Goal: Task Accomplishment & Management: Complete application form

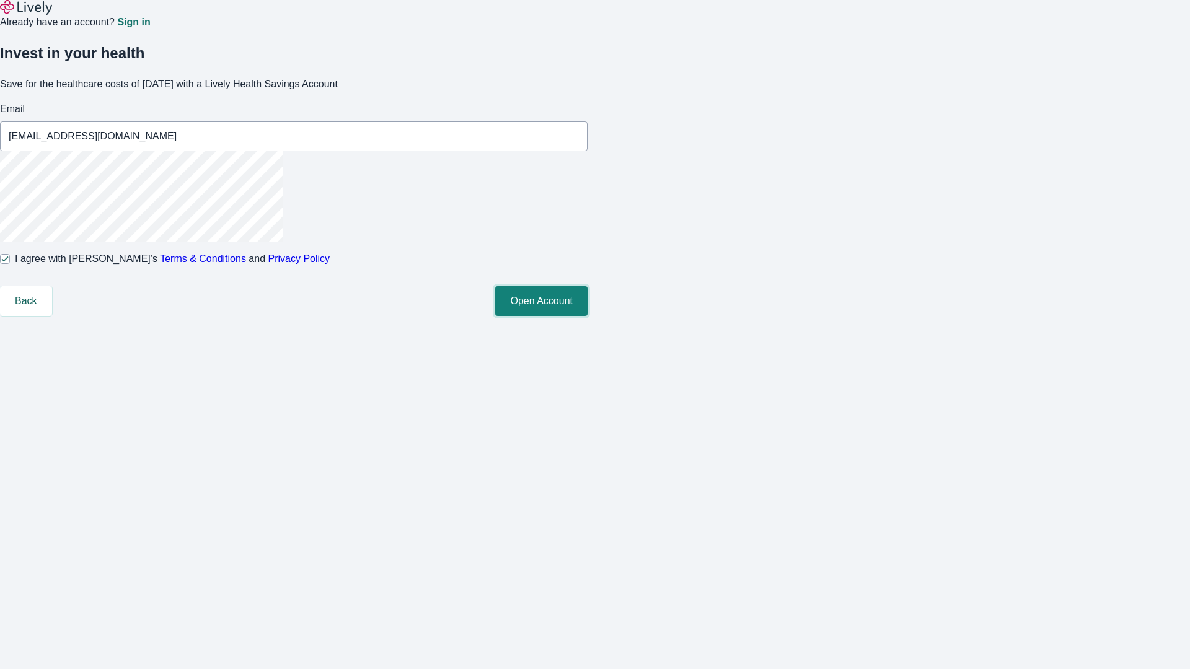
click at [587, 316] on button "Open Account" at bounding box center [541, 301] width 92 height 30
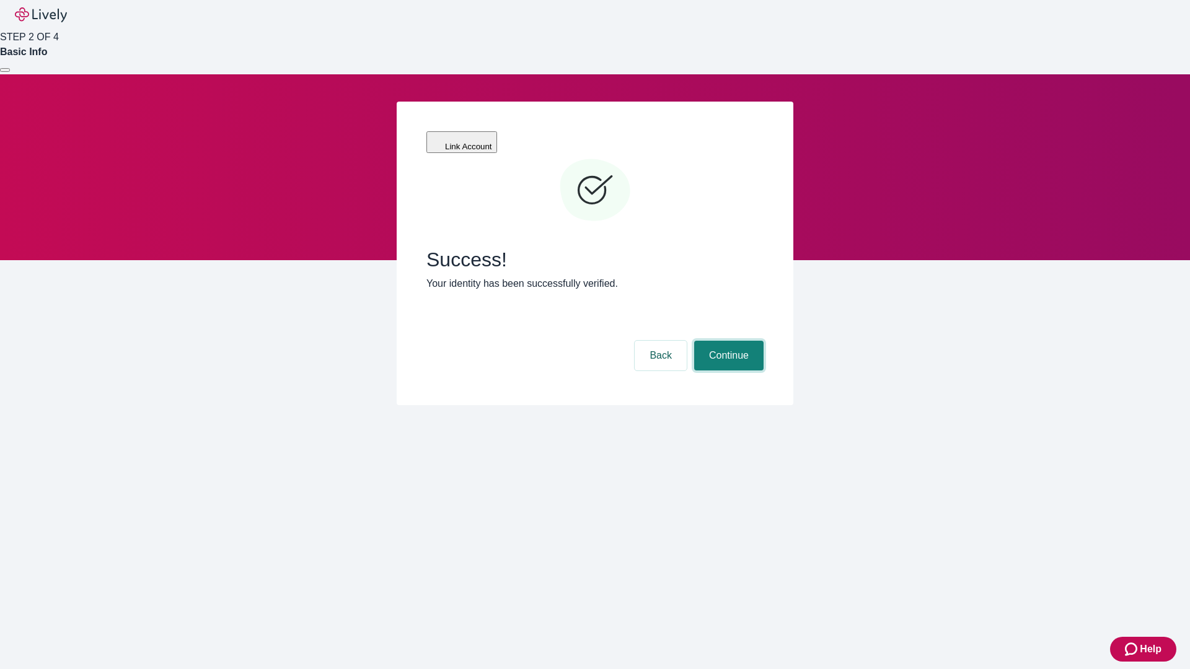
click at [727, 341] on button "Continue" at bounding box center [728, 356] width 69 height 30
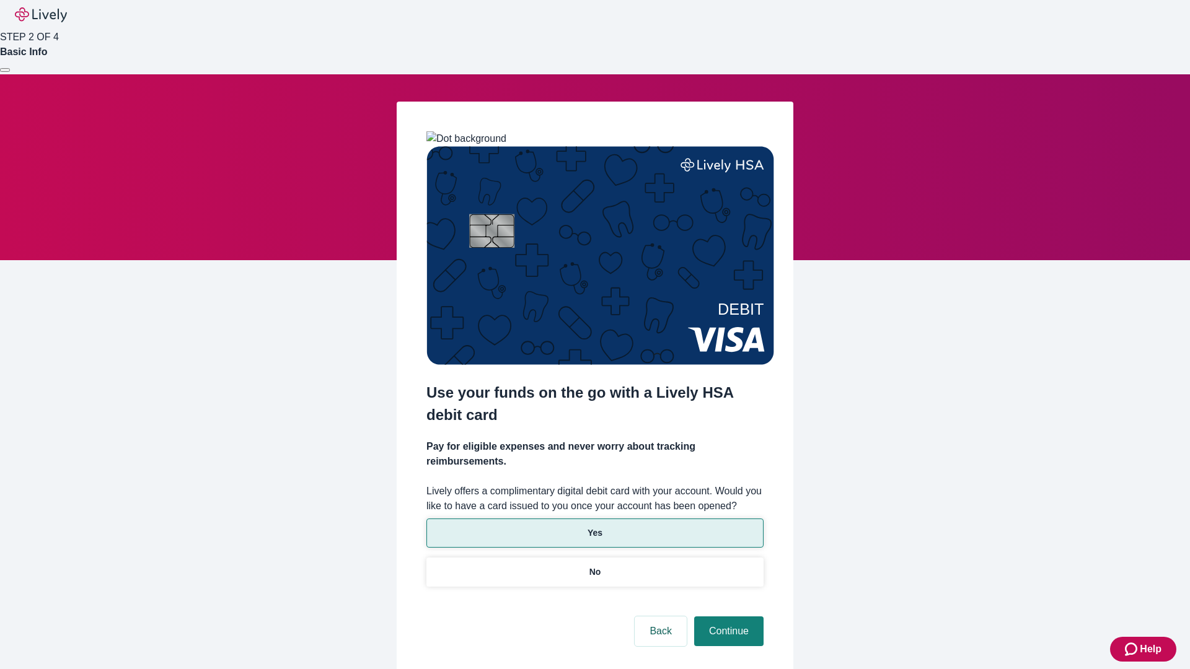
click at [594, 527] on p "Yes" at bounding box center [594, 533] width 15 height 13
click at [727, 617] on button "Continue" at bounding box center [728, 632] width 69 height 30
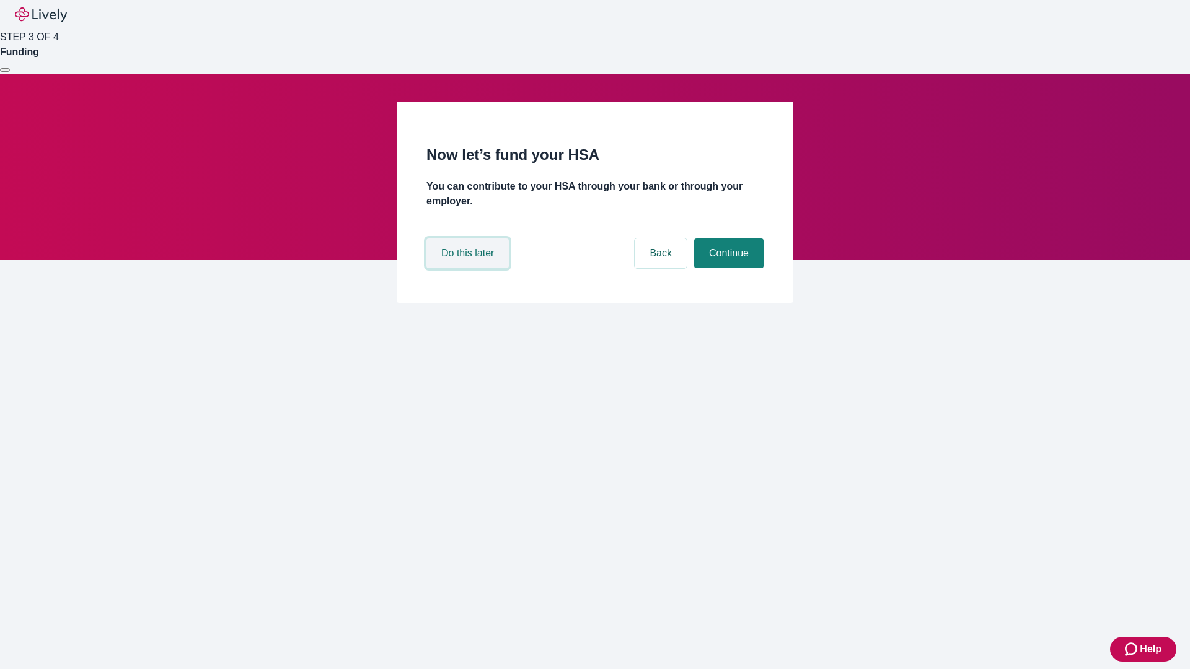
click at [469, 268] on button "Do this later" at bounding box center [467, 254] width 82 height 30
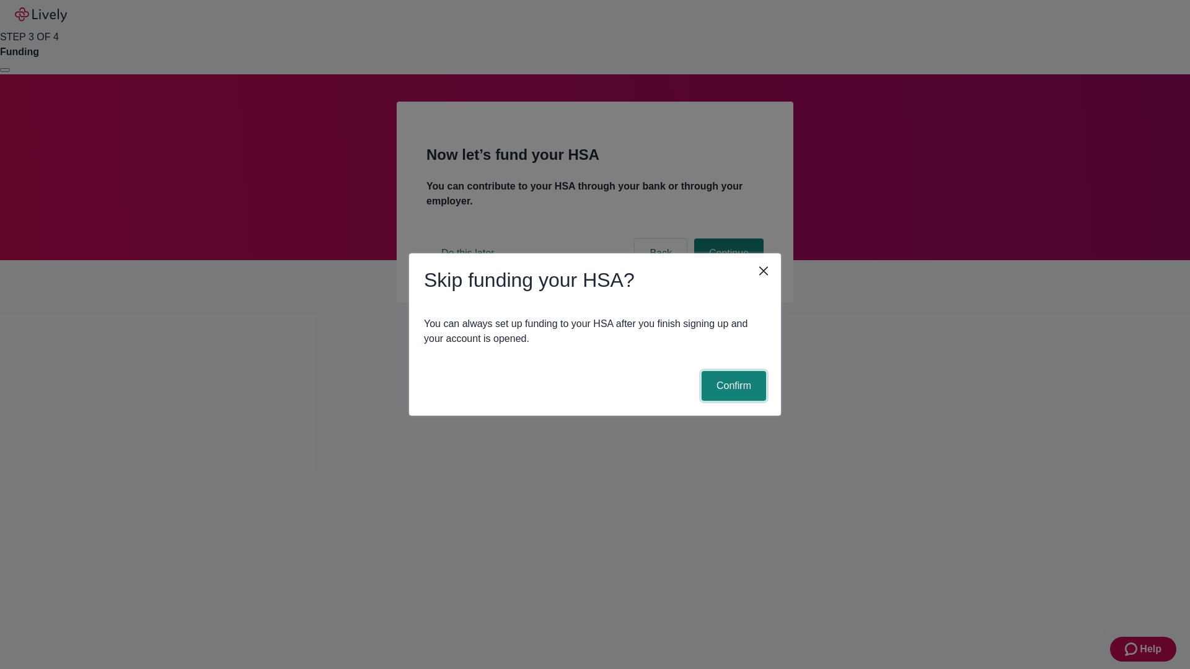
click at [732, 386] on button "Confirm" at bounding box center [734, 386] width 64 height 30
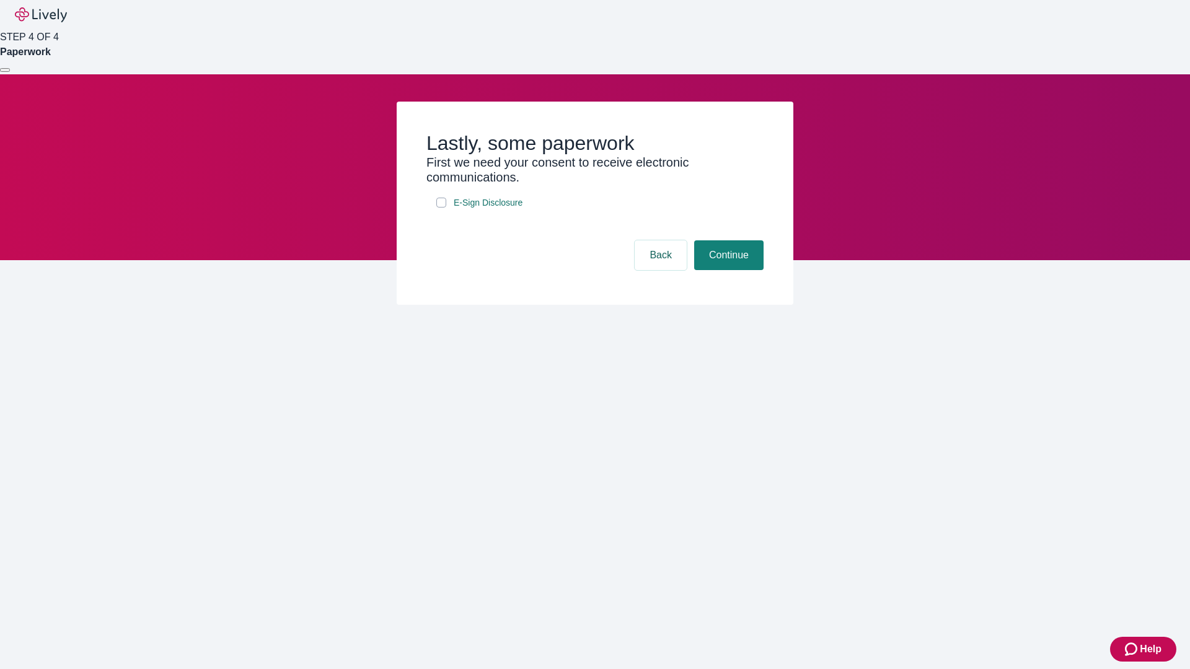
click at [441, 208] on input "E-Sign Disclosure" at bounding box center [441, 203] width 10 height 10
checkbox input "true"
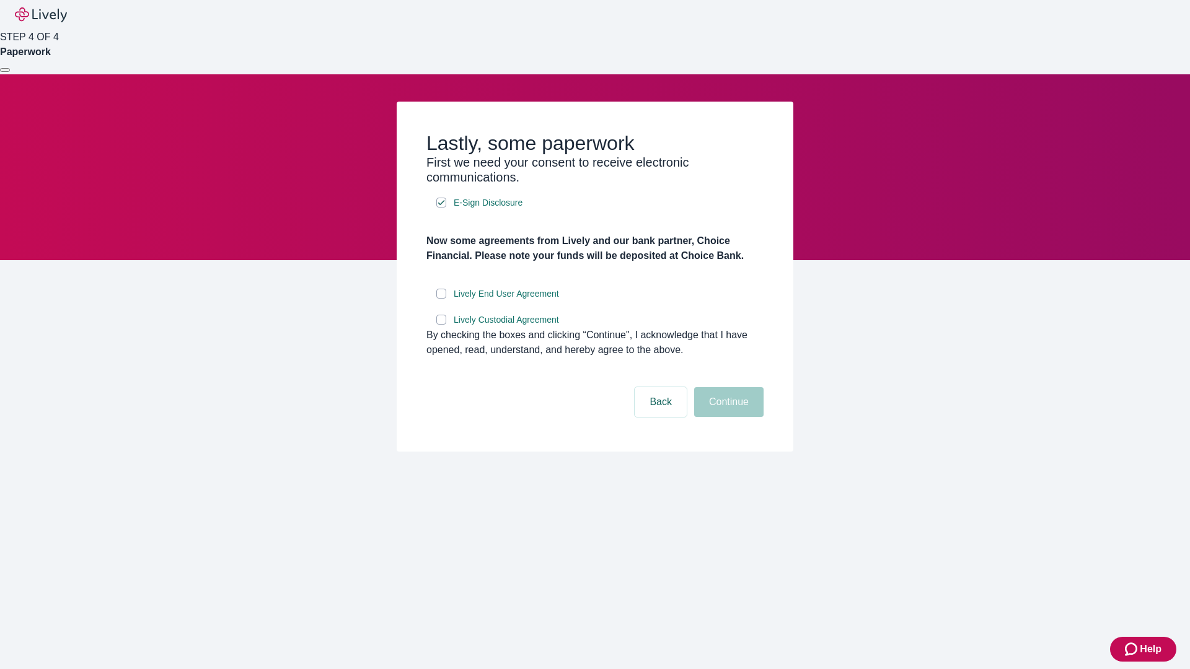
click at [441, 299] on input "Lively End User Agreement" at bounding box center [441, 294] width 10 height 10
checkbox input "true"
click at [441, 325] on input "Lively Custodial Agreement" at bounding box center [441, 320] width 10 height 10
checkbox input "true"
click at [727, 417] on button "Continue" at bounding box center [728, 402] width 69 height 30
